Goal: Navigation & Orientation: Find specific page/section

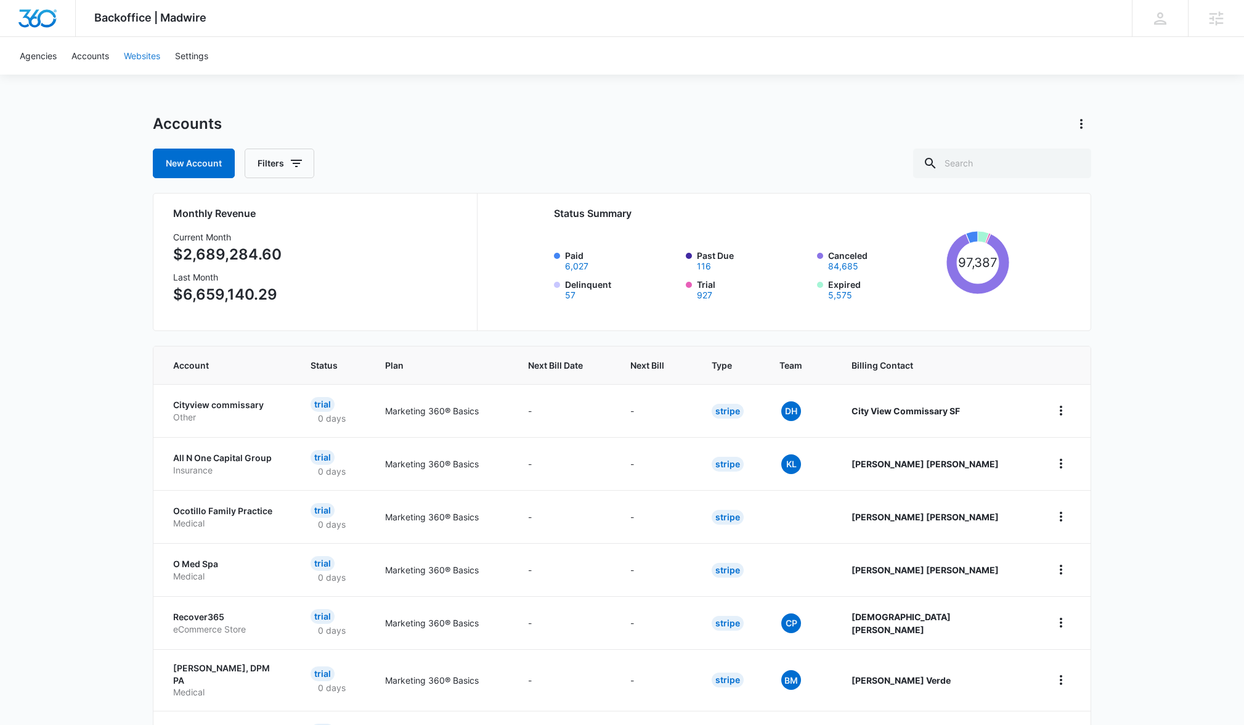
click at [155, 57] on link "Websites" at bounding box center [141, 56] width 51 height 38
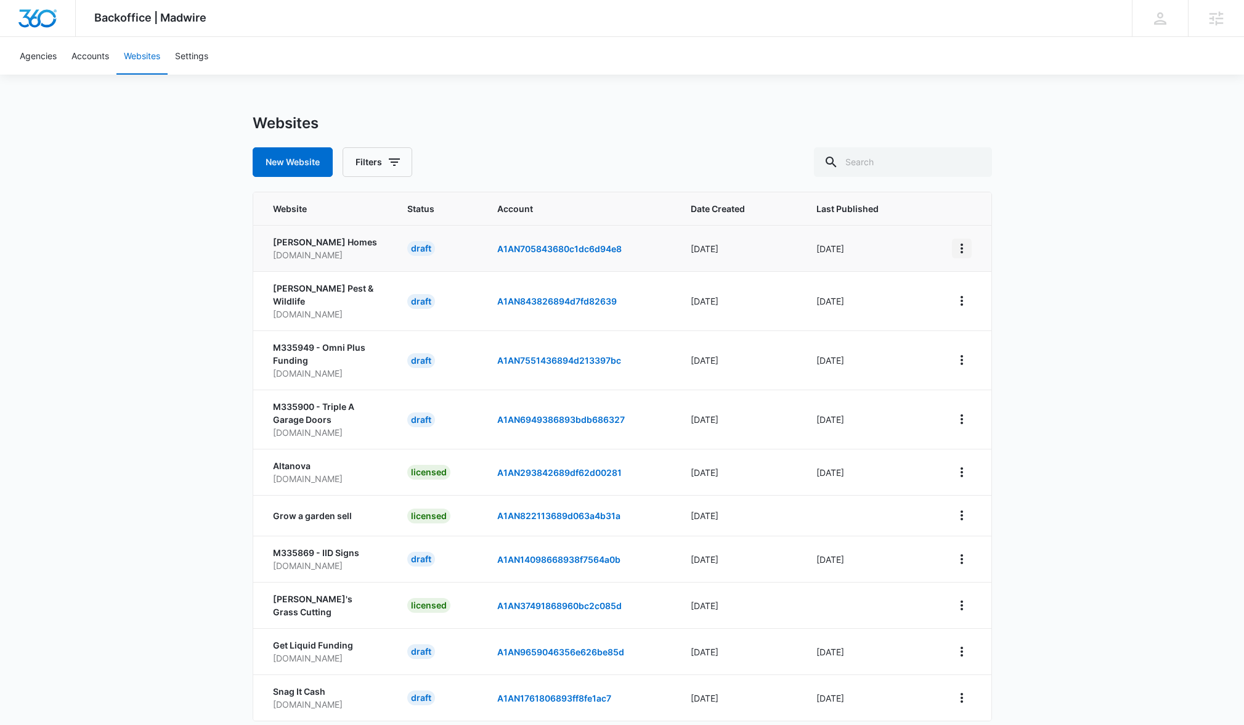
click at [969, 241] on button "View More" at bounding box center [962, 249] width 20 height 20
click at [1114, 214] on div "Backoffice | Madwire Apps Settings [PERSON_NAME] [PERSON_NAME][EMAIL_ADDRESS][D…" at bounding box center [622, 394] width 1244 height 789
click at [962, 355] on icon "View More" at bounding box center [962, 360] width 2 height 10
click at [1050, 327] on div "Backoffice | Madwire Apps Settings [PERSON_NAME] [PERSON_NAME][EMAIL_ADDRESS][D…" at bounding box center [622, 394] width 1244 height 789
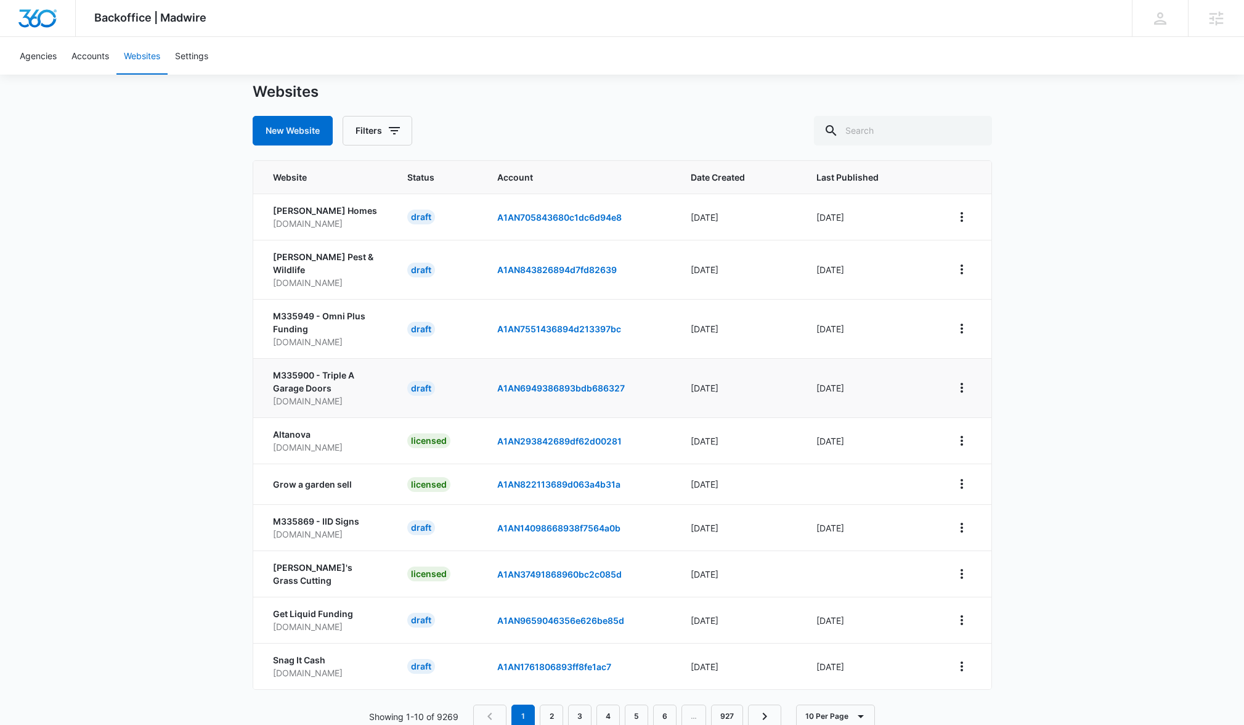
scroll to position [35, 0]
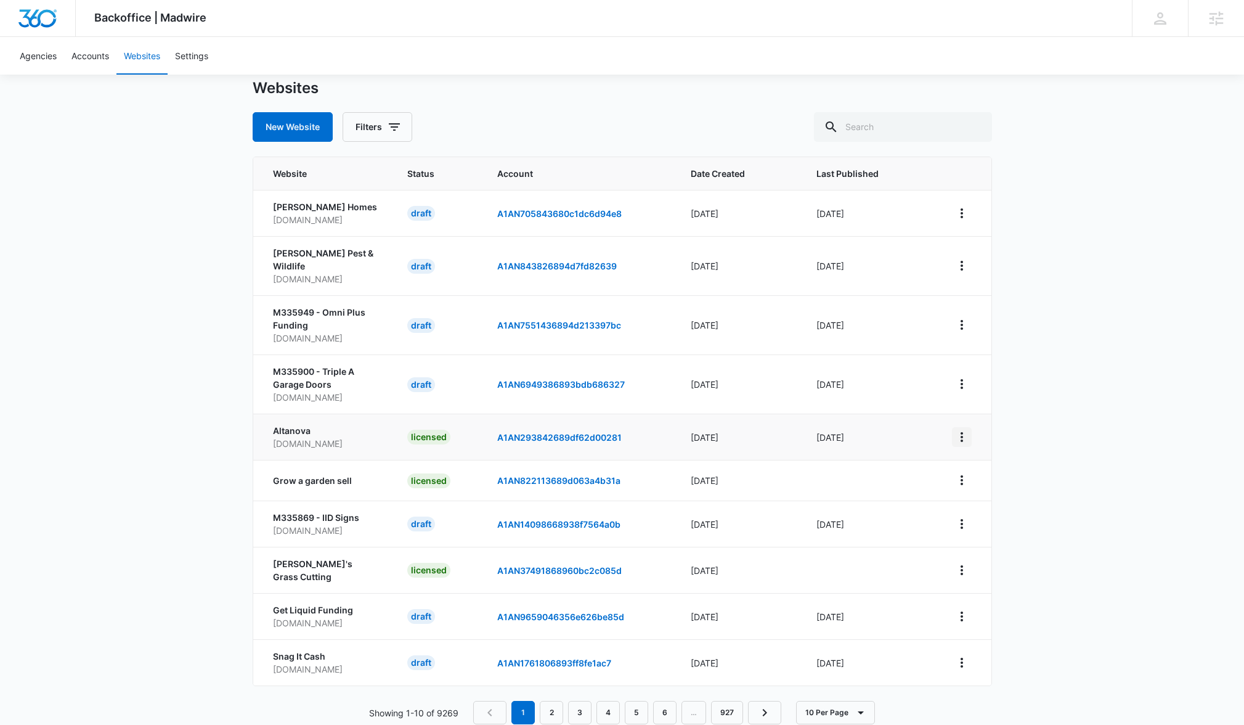
click at [948, 431] on td at bounding box center [964, 437] width 54 height 46
click at [963, 430] on icon "View More" at bounding box center [962, 437] width 15 height 15
click at [107, 55] on link "Accounts" at bounding box center [90, 56] width 52 height 38
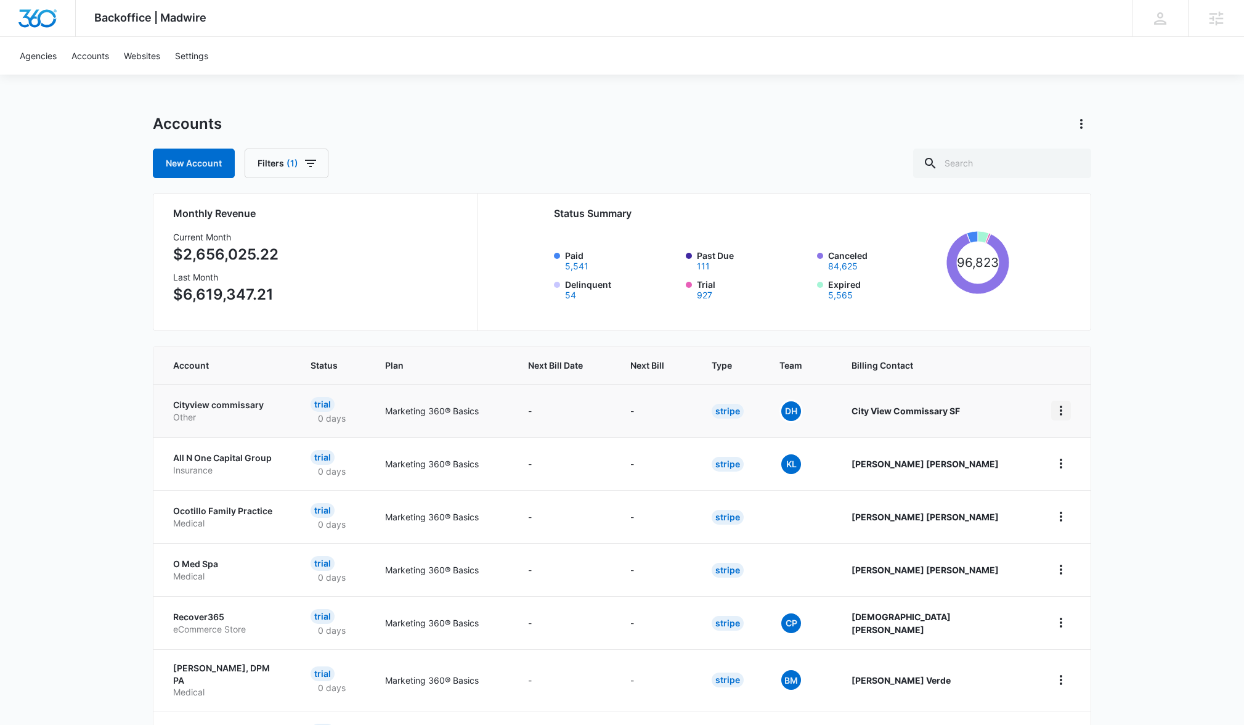
click at [1061, 406] on icon "home" at bounding box center [1061, 411] width 2 height 10
click at [1118, 399] on div "Backoffice | Madwire Apps Settings [PERSON_NAME] [PERSON_NAME][EMAIL_ADDRESS][D…" at bounding box center [622, 495] width 1244 height 991
